Goal: Navigation & Orientation: Find specific page/section

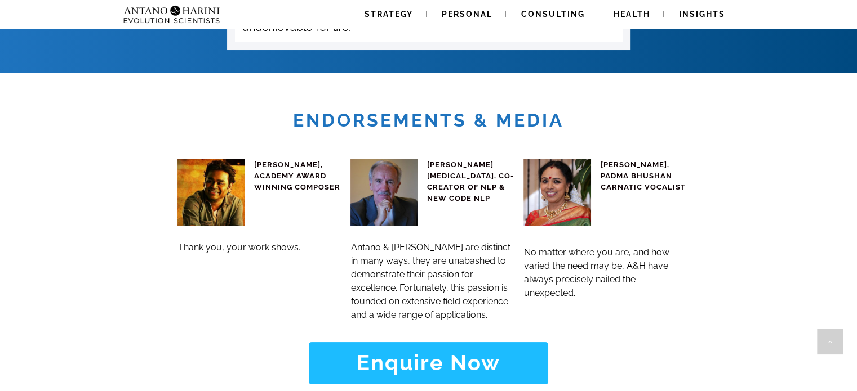
scroll to position [4331, 0]
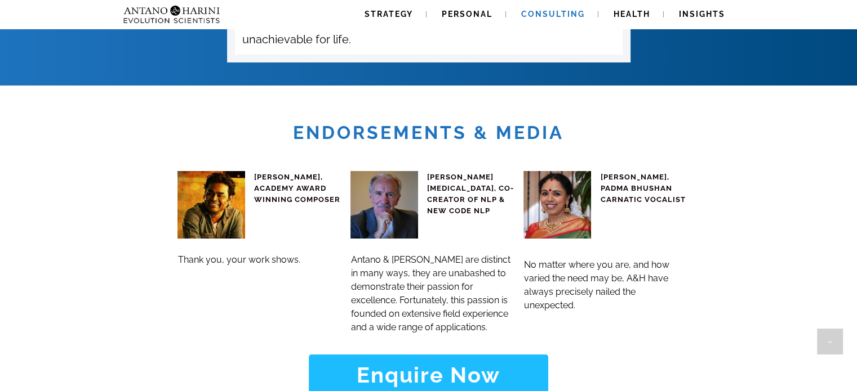
click at [594, 8] on link "Consulting" at bounding box center [552, 14] width 91 height 29
click at [638, 15] on span "Health" at bounding box center [631, 14] width 37 height 9
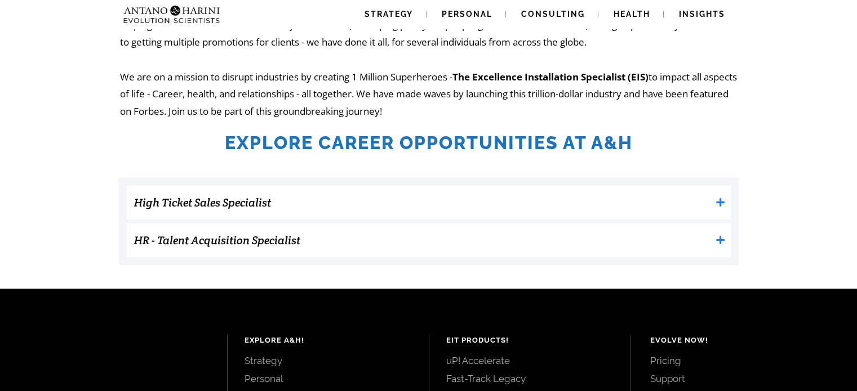
scroll to position [283, 0]
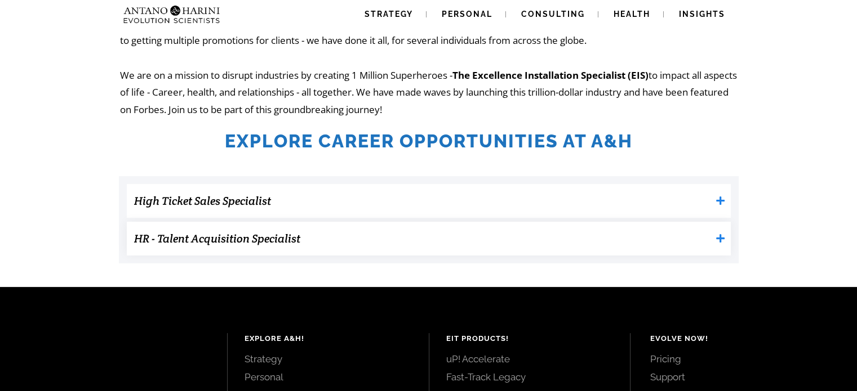
click at [719, 240] on icon at bounding box center [720, 238] width 8 height 8
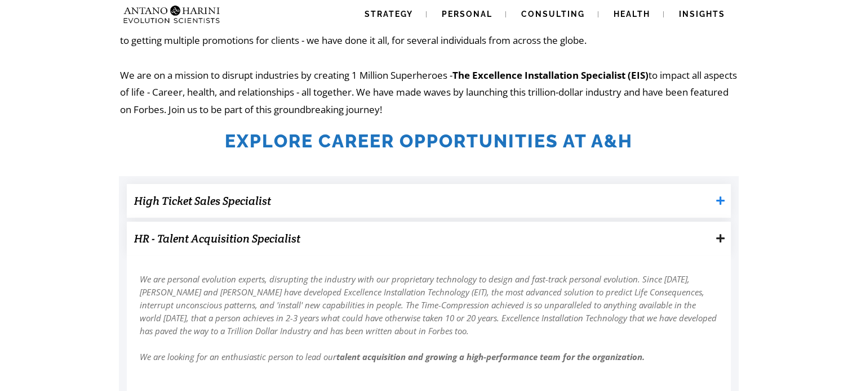
click at [718, 199] on icon at bounding box center [720, 201] width 10 height 10
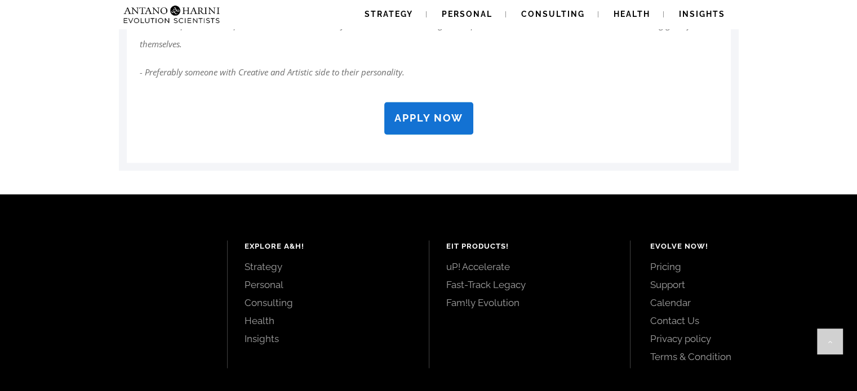
scroll to position [1922, 0]
